Goal: Communication & Community: Answer question/provide support

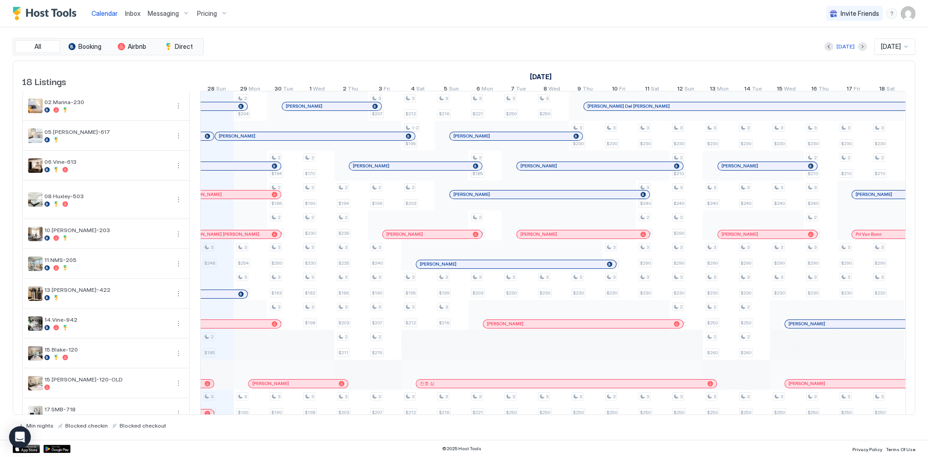
scroll to position [0, 503]
click at [418, 53] on div "[DATE] [DATE]" at bounding box center [561, 46] width 710 height 16
click at [129, 13] on span "Inbox" at bounding box center [132, 14] width 15 height 8
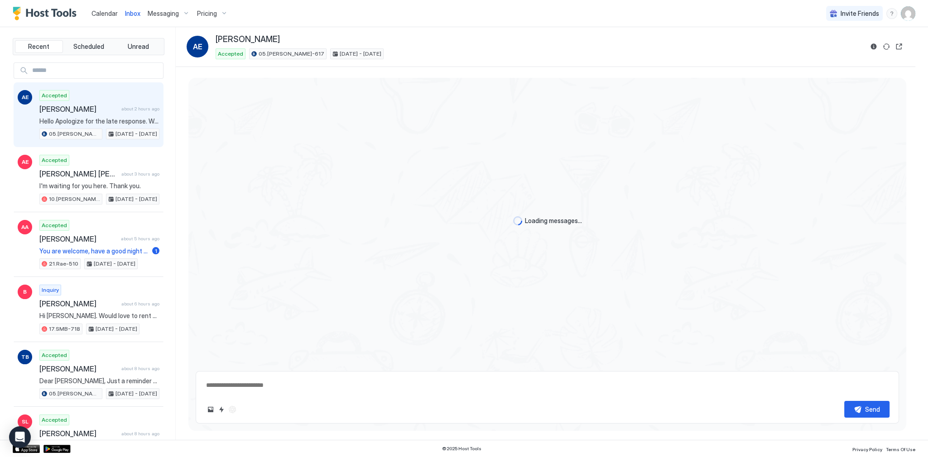
scroll to position [437, 0]
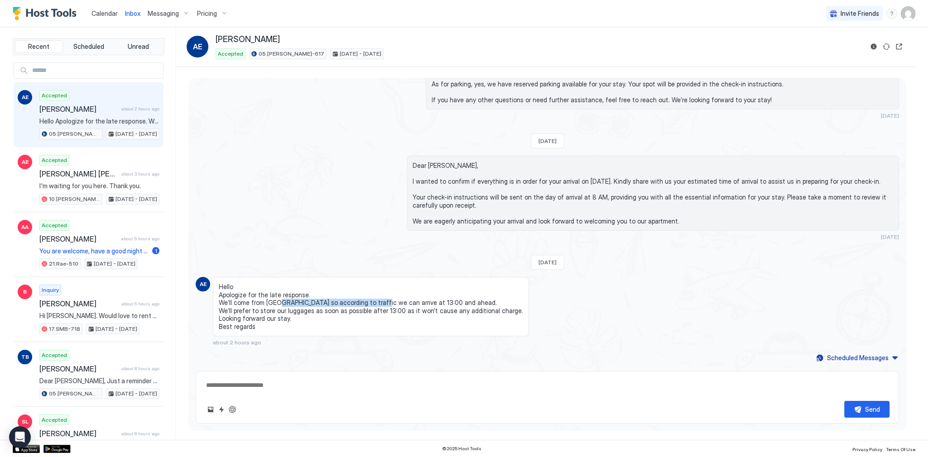
drag, startPoint x: 279, startPoint y: 300, endPoint x: 380, endPoint y: 301, distance: 101.4
click at [374, 301] on span "Hello Apologize for the late response. We’ll come from [GEOGRAPHIC_DATA] so acc…" at bounding box center [371, 307] width 304 height 48
click at [302, 310] on span "Hello Apologize for the late response. We’ll come from [GEOGRAPHIC_DATA] so acc…" at bounding box center [371, 307] width 304 height 48
drag, startPoint x: 294, startPoint y: 313, endPoint x: 341, endPoint y: 308, distance: 46.5
click at [341, 308] on span "Hello Apologize for the late response. We’ll come from [GEOGRAPHIC_DATA] so acc…" at bounding box center [371, 307] width 304 height 48
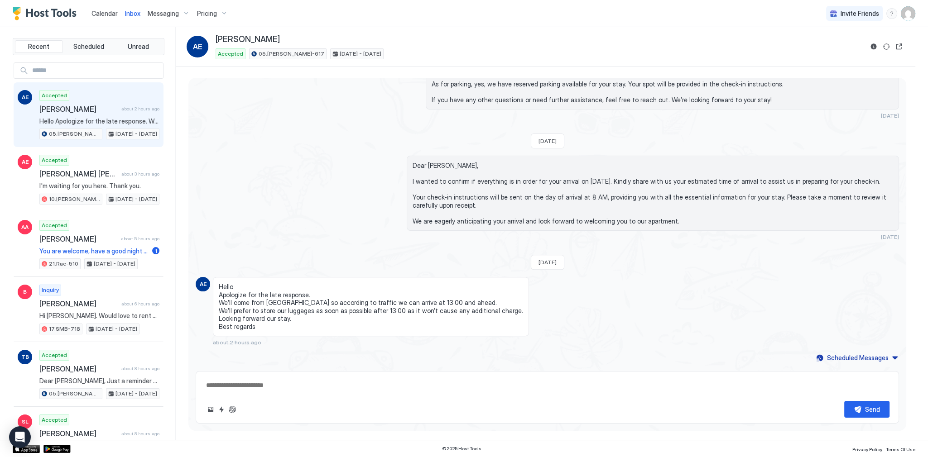
click at [380, 308] on span "Hello Apologize for the late response. We’ll come from [GEOGRAPHIC_DATA] so acc…" at bounding box center [371, 307] width 304 height 48
click at [383, 312] on span "Hello Apologize for the late response. We’ll come from [GEOGRAPHIC_DATA] so acc…" at bounding box center [371, 307] width 304 height 48
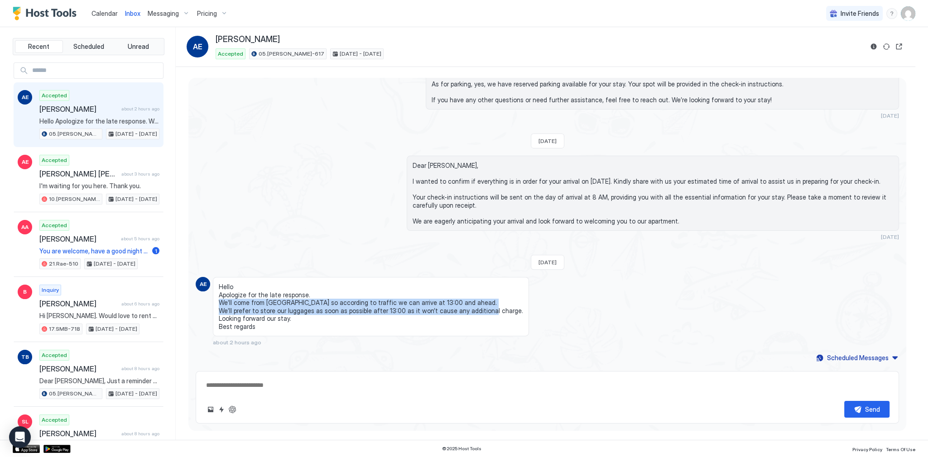
drag, startPoint x: 383, startPoint y: 312, endPoint x: 385, endPoint y: 306, distance: 6.3
click at [385, 306] on span "Hello Apologize for the late response. We’ll come from [GEOGRAPHIC_DATA] so acc…" at bounding box center [371, 307] width 304 height 48
click at [457, 300] on span "Hello Apologize for the late response. We’ll come from [GEOGRAPHIC_DATA] so acc…" at bounding box center [371, 307] width 304 height 48
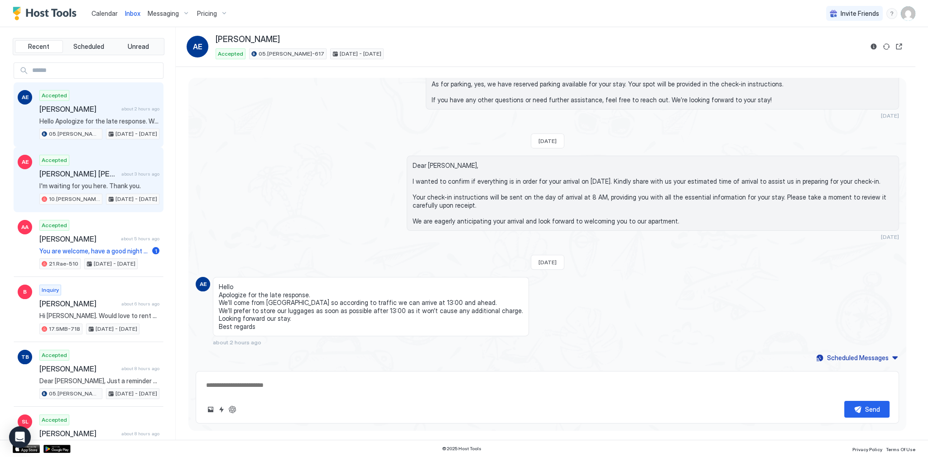
click at [124, 187] on span "I'm waiting for you here. Thank you." at bounding box center [99, 186] width 120 height 8
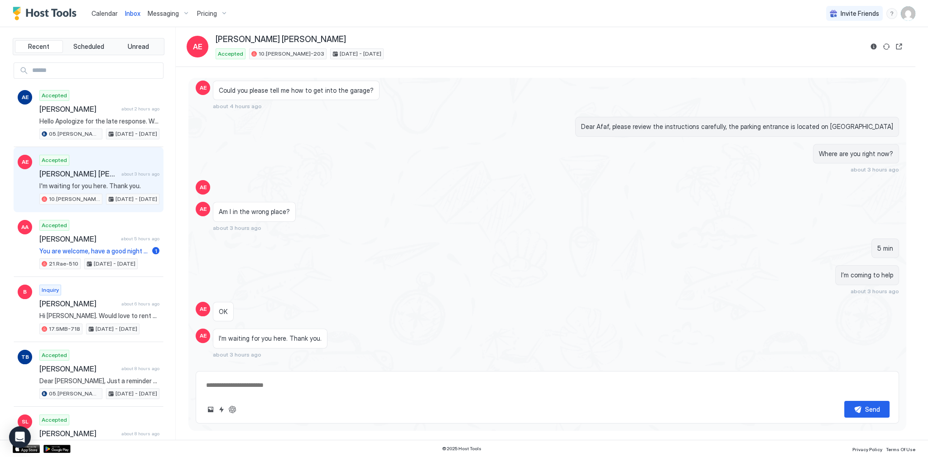
click at [114, 150] on div "AE Accepted [PERSON_NAME] [PERSON_NAME] about 3 hours ago I'm waiting for you h…" at bounding box center [89, 179] width 150 height 65
click at [112, 159] on div "Accepted [PERSON_NAME] [PERSON_NAME] about 3 hours ago I'm waiting for you here…" at bounding box center [99, 180] width 120 height 50
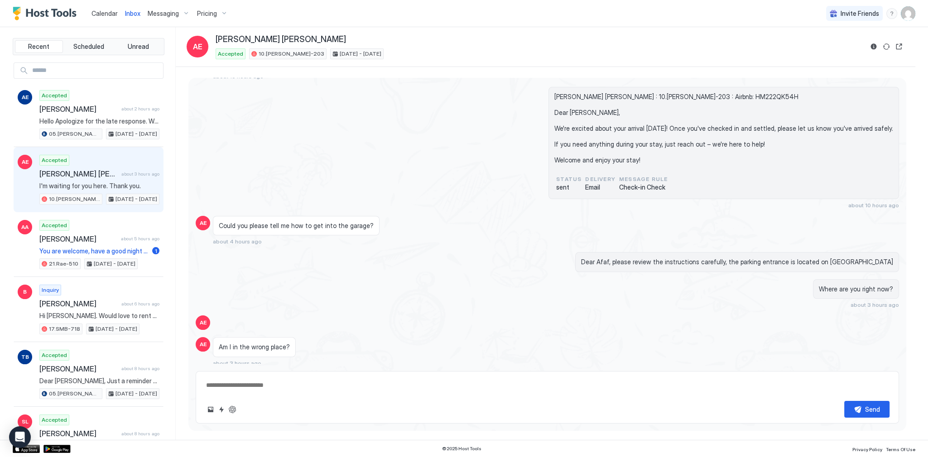
scroll to position [1038, 0]
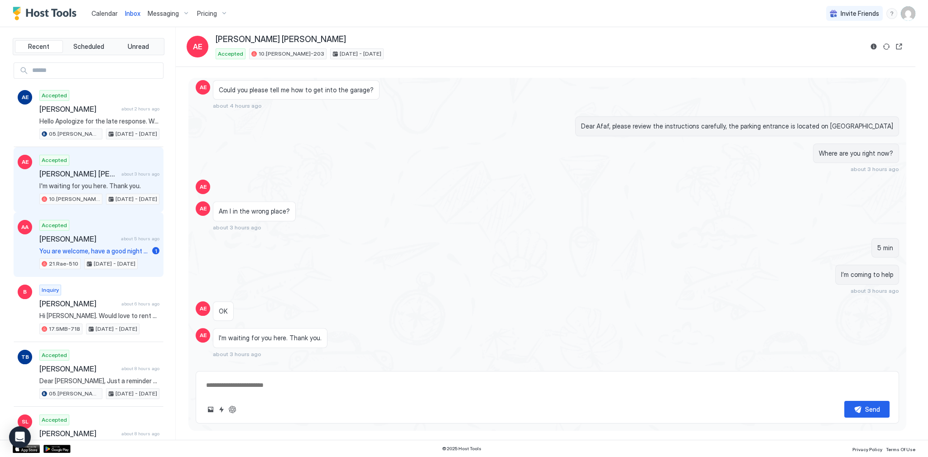
click at [135, 239] on span "about 5 hours ago" at bounding box center [140, 239] width 38 height 6
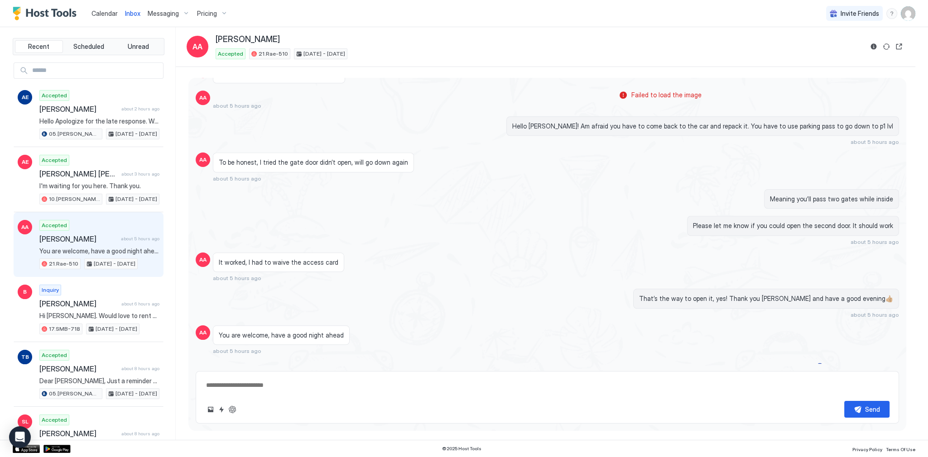
scroll to position [1138, 0]
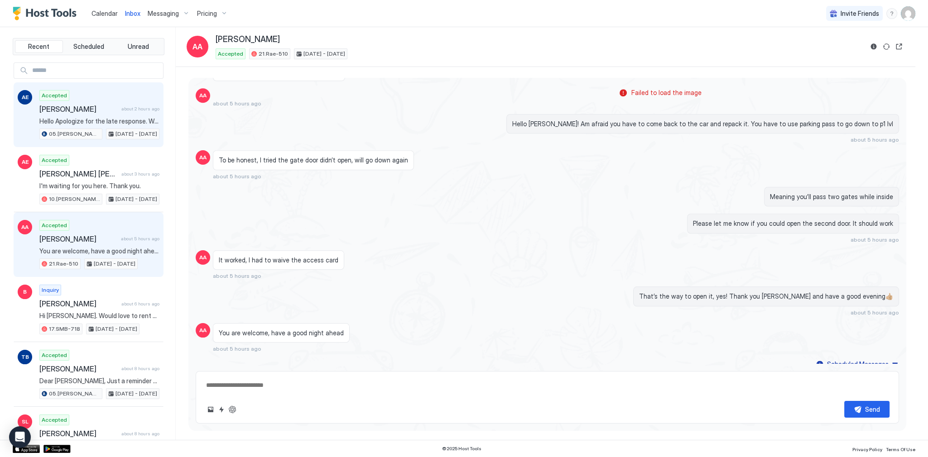
click at [113, 121] on span "Hello Apologize for the late response. We’ll come from [GEOGRAPHIC_DATA] so acc…" at bounding box center [99, 121] width 120 height 8
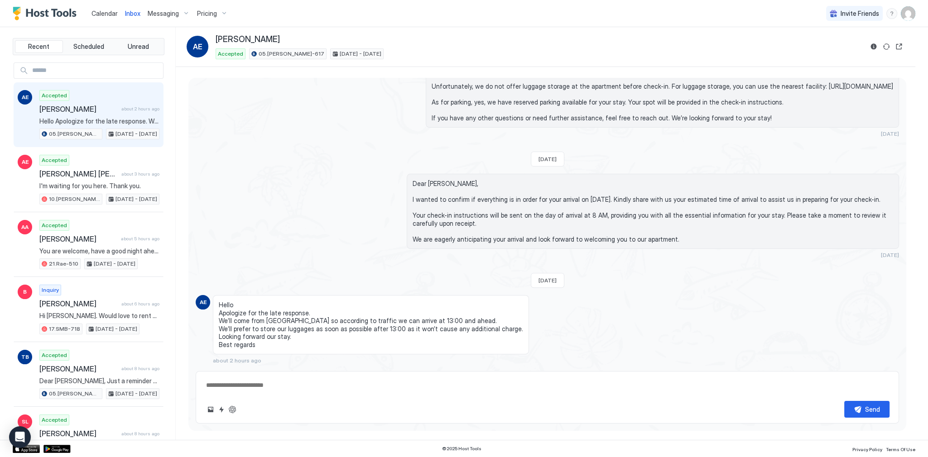
scroll to position [437, 0]
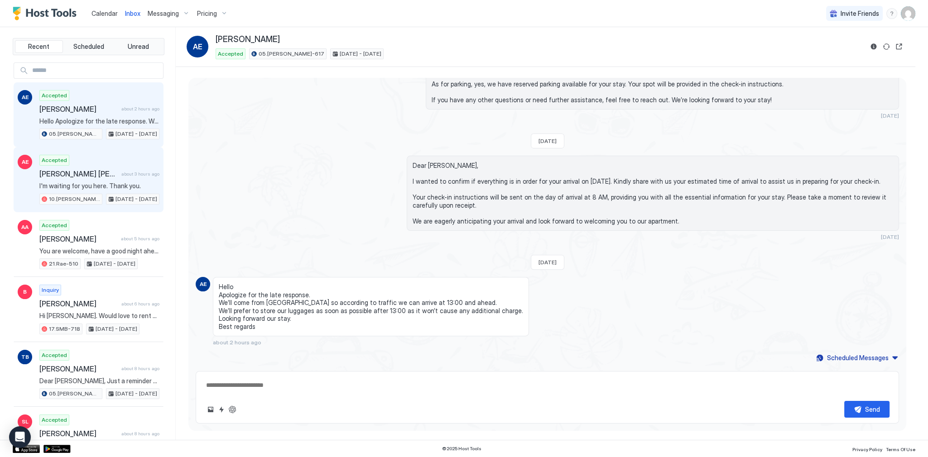
click at [155, 193] on div "AE Accepted [PERSON_NAME] [PERSON_NAME] about 3 hours ago I'm waiting for you h…" at bounding box center [89, 179] width 150 height 65
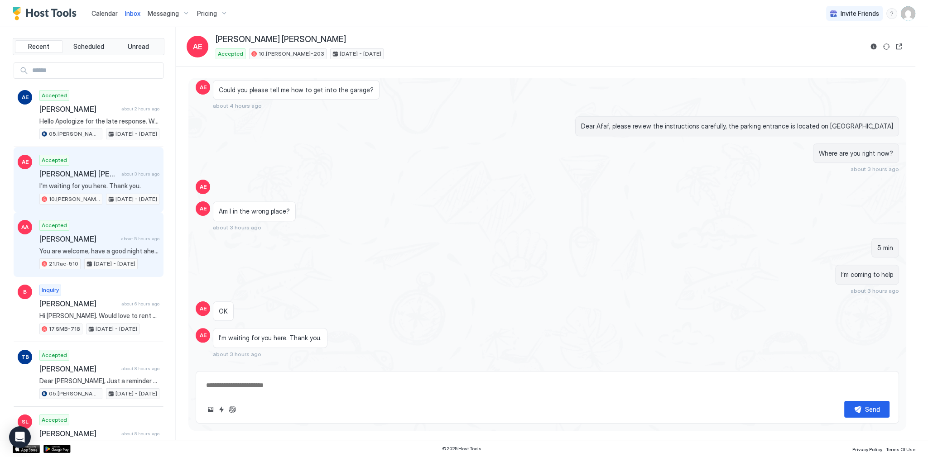
click at [120, 220] on div "Accepted [PERSON_NAME] about 5 hours ago You are welcome, have a good night ahe…" at bounding box center [99, 245] width 120 height 50
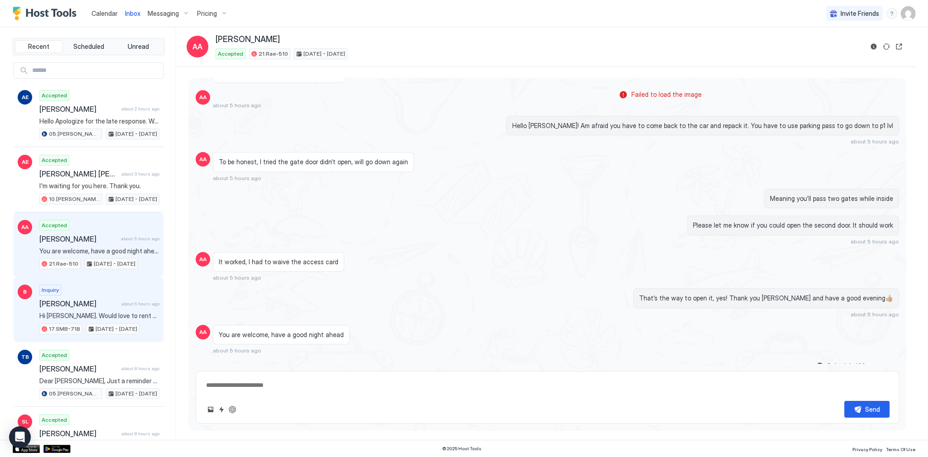
scroll to position [1136, 0]
click at [117, 294] on div "Inquiry [PERSON_NAME] about 6 hours ago Hi [PERSON_NAME]. Would love to rent yo…" at bounding box center [99, 310] width 120 height 50
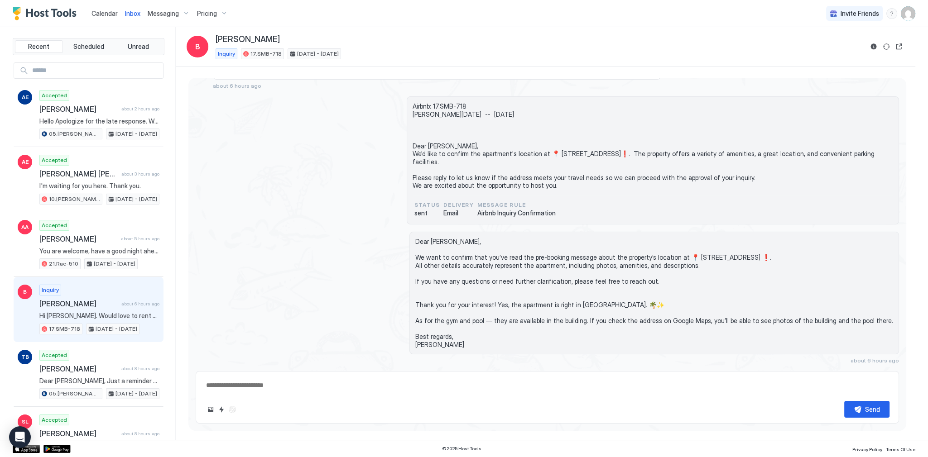
scroll to position [84, 0]
click at [507, 241] on span "Dear [PERSON_NAME], We want to confirm that you’ve read the pre-booking message…" at bounding box center [654, 293] width 478 height 111
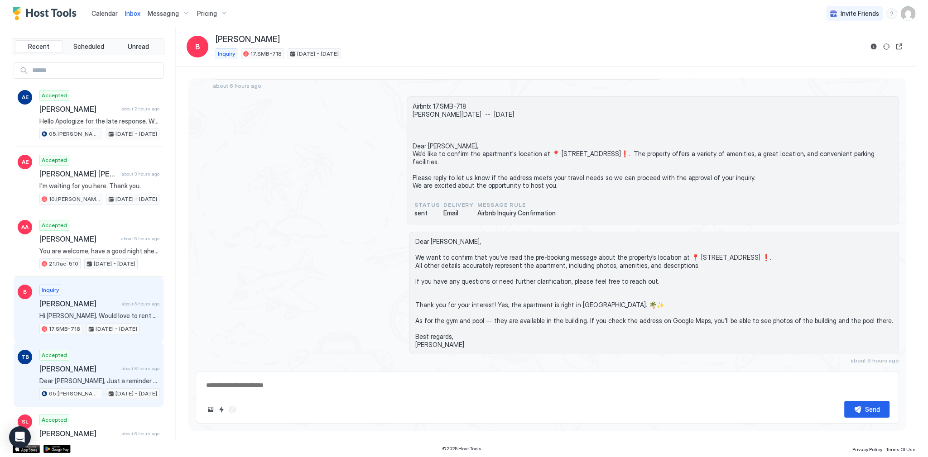
click at [92, 365] on span "[PERSON_NAME]" at bounding box center [78, 369] width 78 height 9
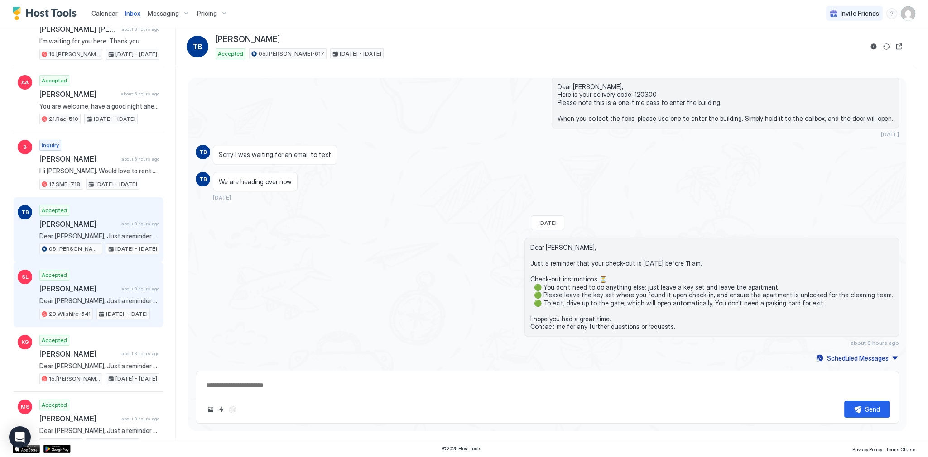
scroll to position [1592, 0]
click at [108, 286] on span "[PERSON_NAME]" at bounding box center [78, 288] width 78 height 9
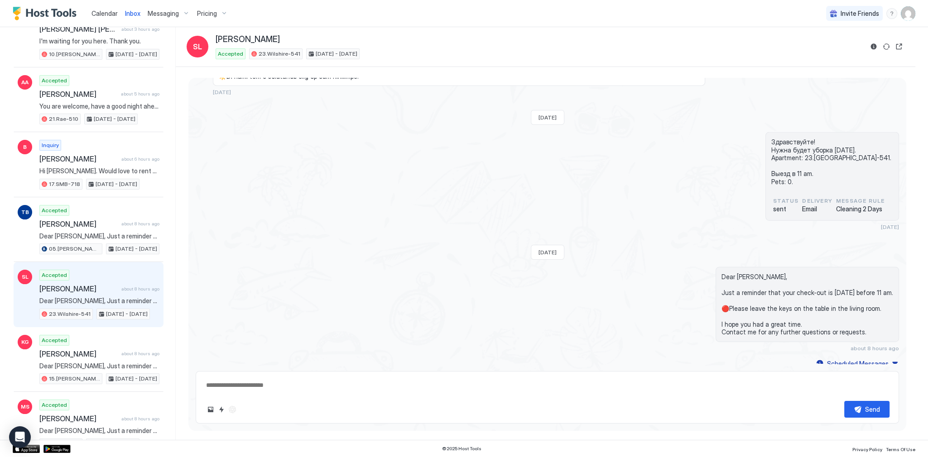
scroll to position [3251, 0]
click at [87, 362] on span "Dear [PERSON_NAME], Just a reminder that your check-out is [DATE] before 11 am.…" at bounding box center [99, 366] width 120 height 8
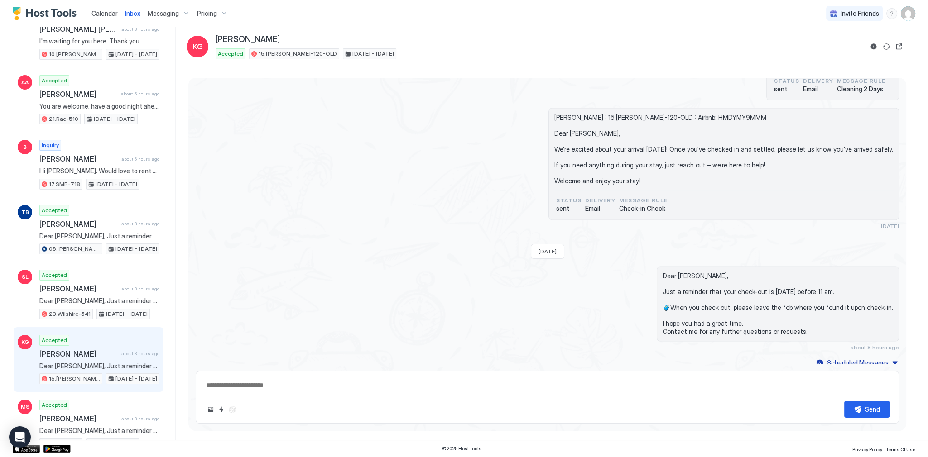
click at [101, 5] on div "Calendar" at bounding box center [105, 13] width 34 height 17
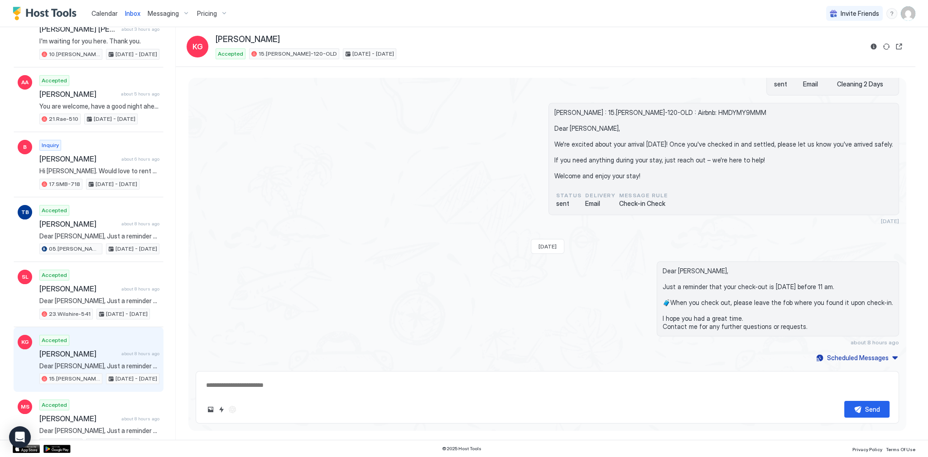
click at [105, 10] on span "Calendar" at bounding box center [104, 14] width 26 height 8
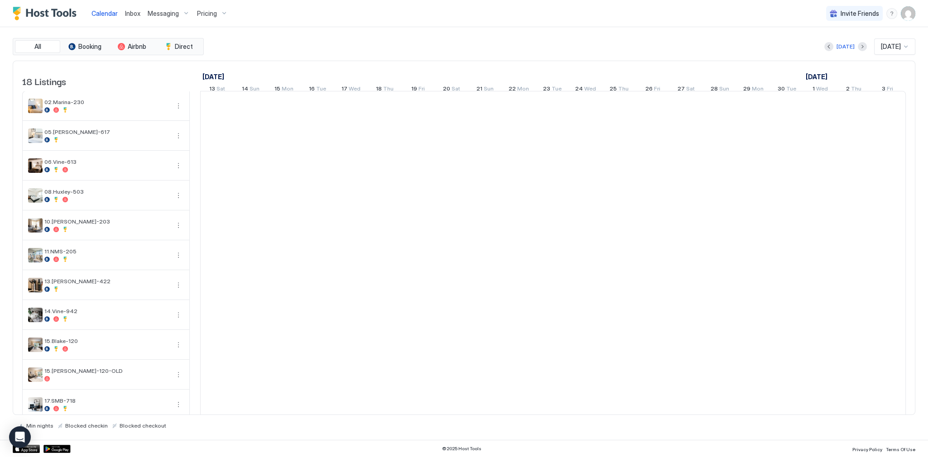
scroll to position [0, 503]
click at [110, 16] on span "Calendar" at bounding box center [104, 14] width 26 height 8
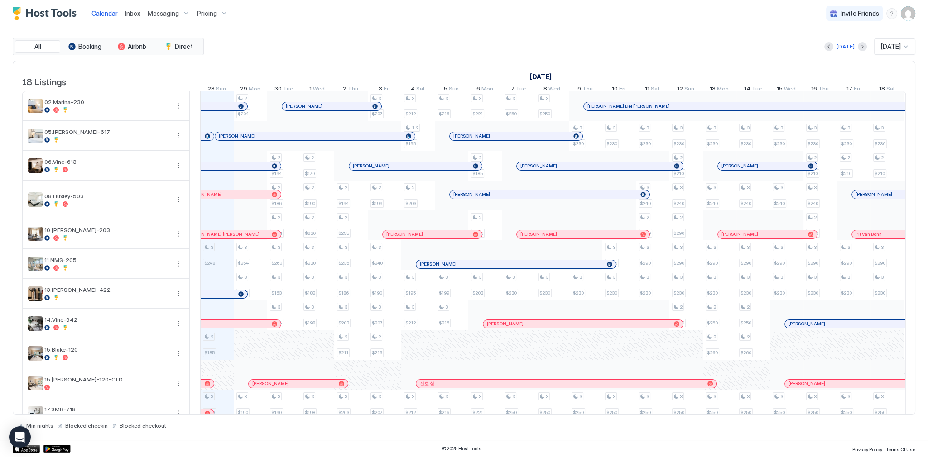
click at [357, 11] on div "Calendar Inbox Messaging Pricing Invite Friends SG" at bounding box center [464, 13] width 928 height 27
click at [123, 13] on div "Inbox" at bounding box center [132, 13] width 23 height 17
click at [129, 13] on span "Inbox" at bounding box center [132, 14] width 15 height 8
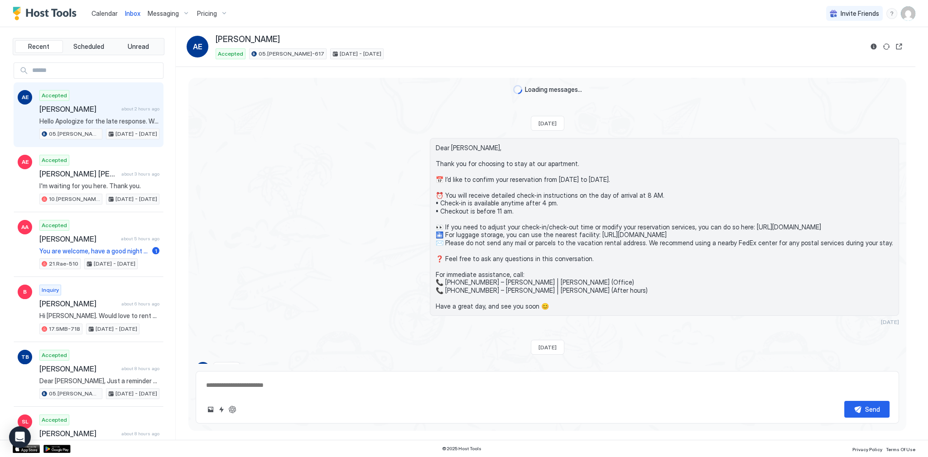
scroll to position [437, 0]
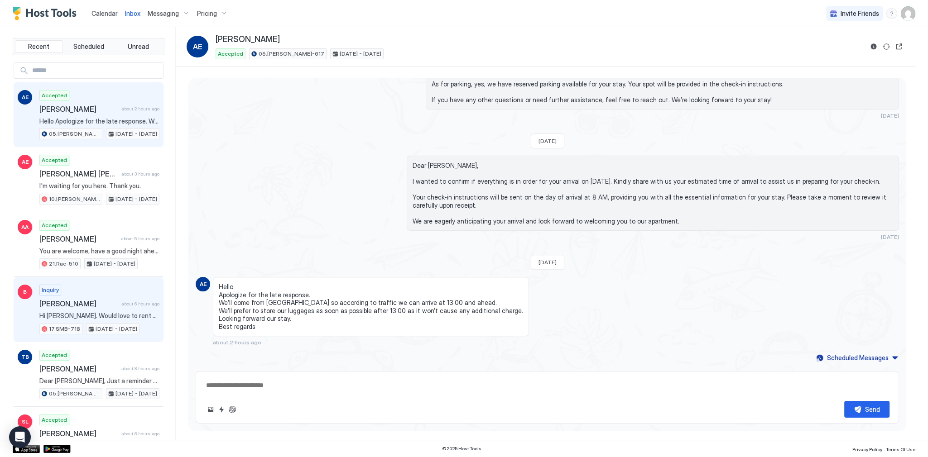
click at [88, 299] on span "[PERSON_NAME]" at bounding box center [78, 303] width 78 height 9
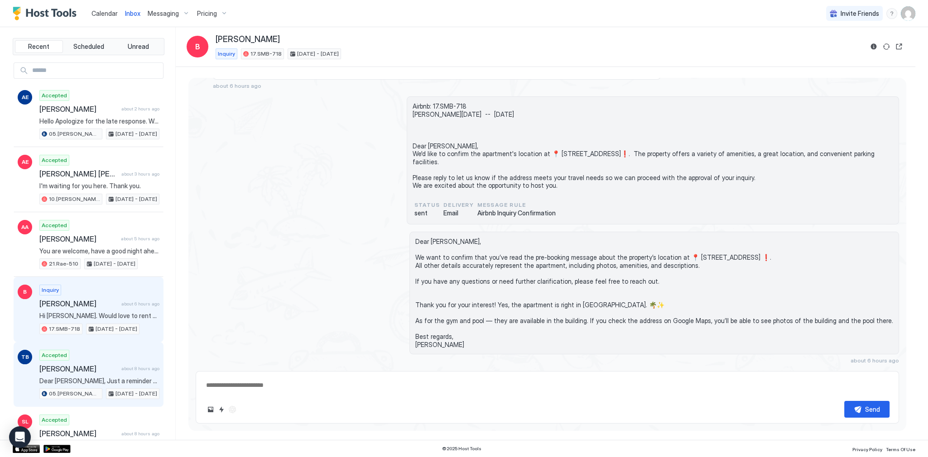
click at [102, 350] on div "Accepted [PERSON_NAME] about 8 hours ago Dear [PERSON_NAME], Just a reminder th…" at bounding box center [99, 375] width 120 height 50
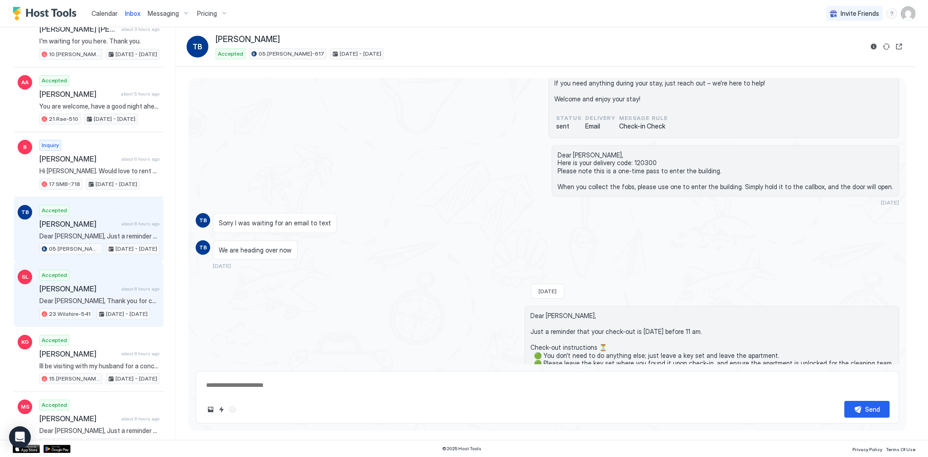
scroll to position [1592, 0]
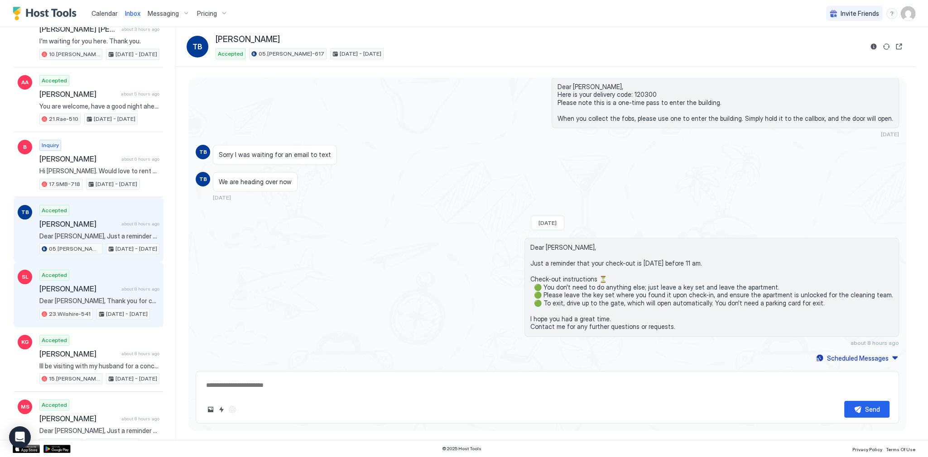
click at [117, 301] on span "Dear [PERSON_NAME], Thank you for choosing to stay at our apartment. 📅 I’d like…" at bounding box center [99, 301] width 120 height 8
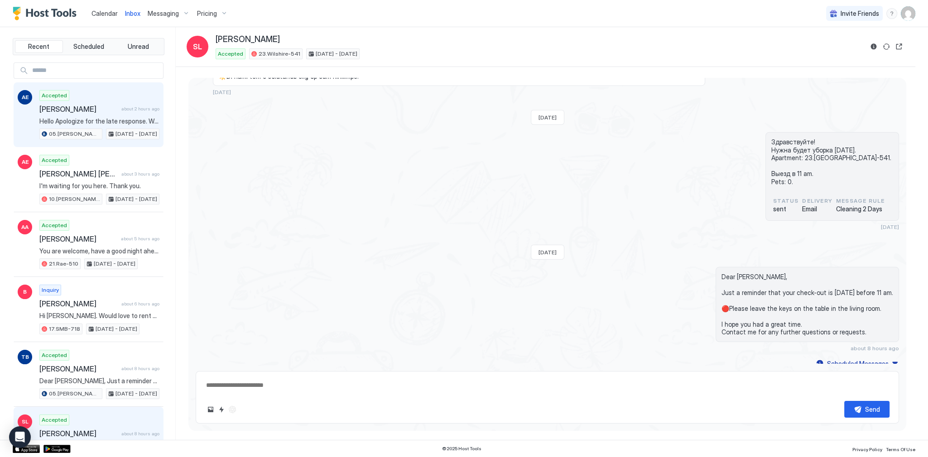
click at [114, 142] on div "AE Accepted [PERSON_NAME] about 2 hours ago Hello Apologize for the late respon…" at bounding box center [89, 114] width 150 height 65
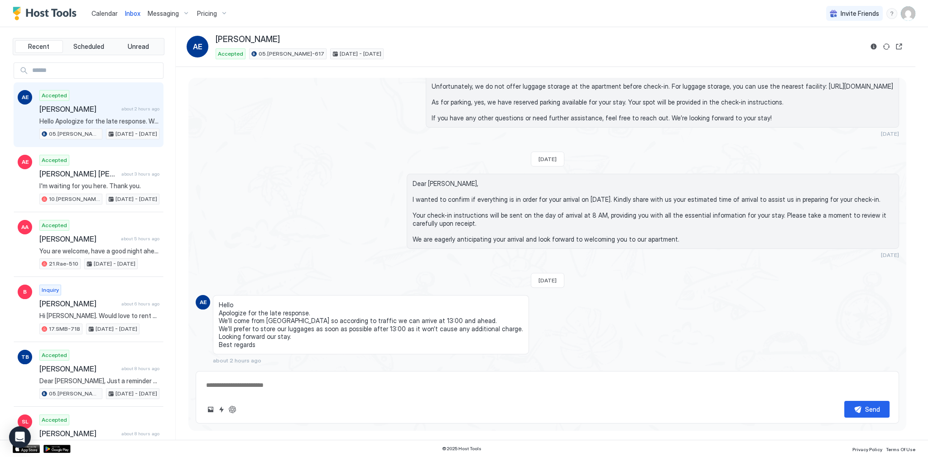
scroll to position [437, 0]
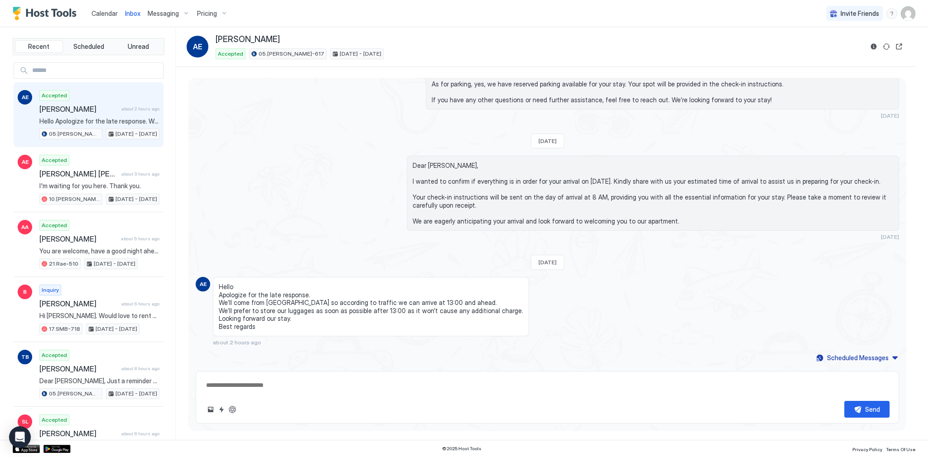
click at [137, 15] on span "Inbox" at bounding box center [132, 14] width 15 height 8
type textarea "*"
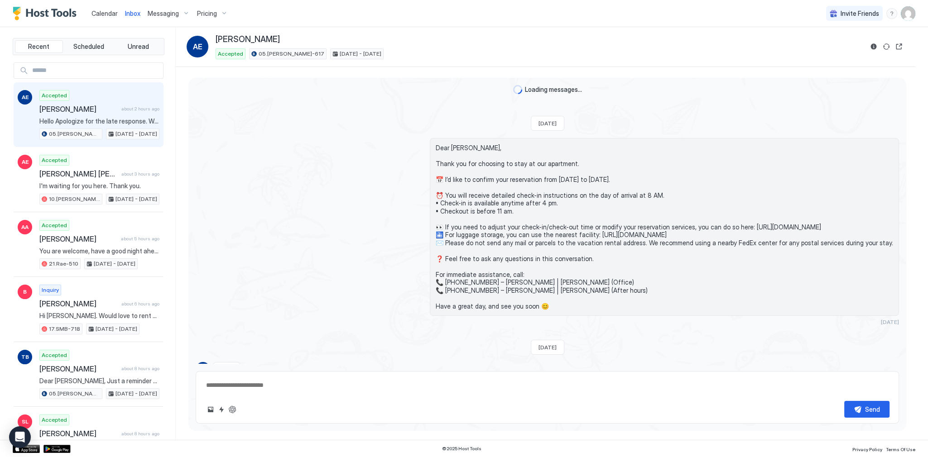
scroll to position [437, 0]
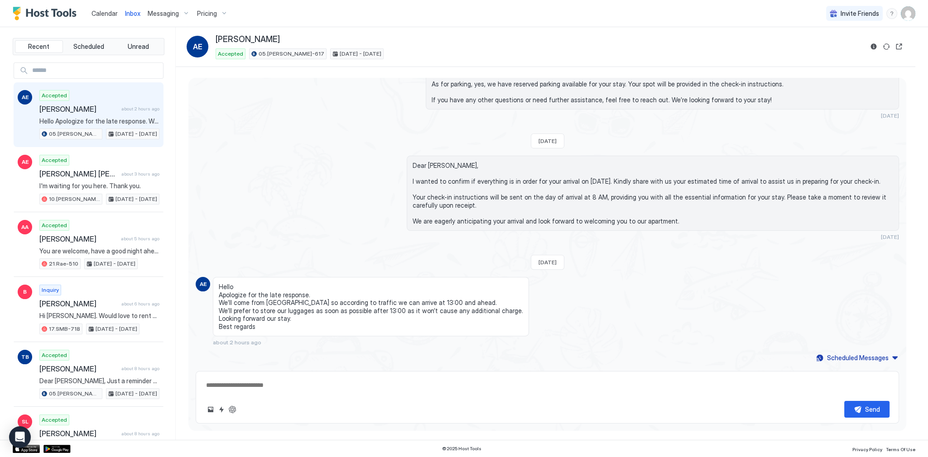
click at [114, 16] on span "Calendar" at bounding box center [104, 14] width 26 height 8
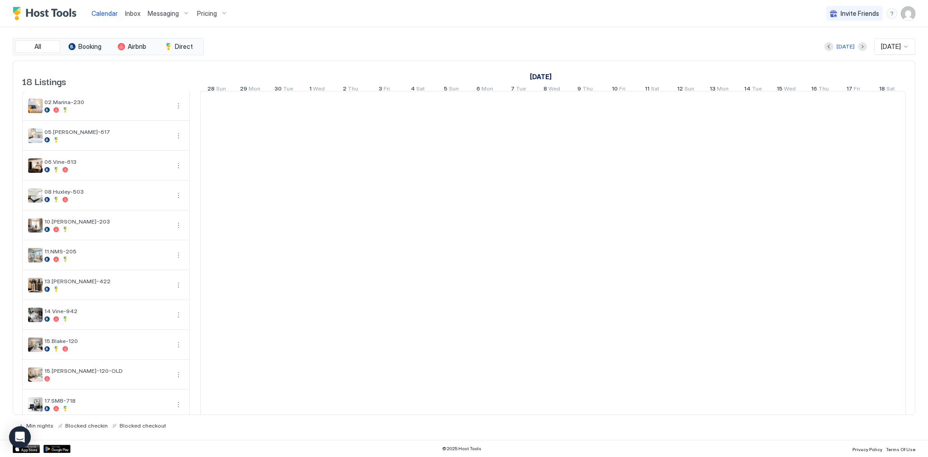
click at [258, 54] on div "[DATE] [DATE]" at bounding box center [561, 46] width 710 height 16
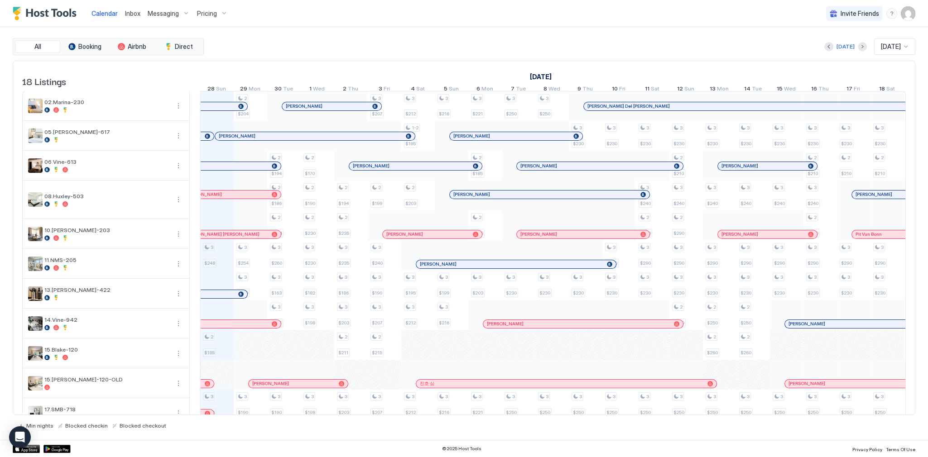
scroll to position [0, 503]
